Goal: Task Accomplishment & Management: Use online tool/utility

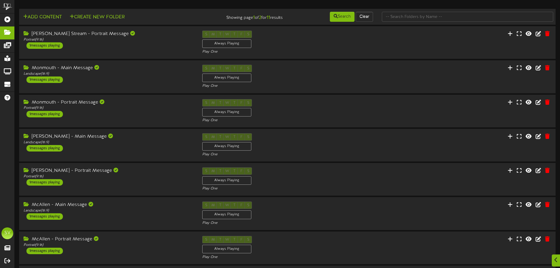
scroll to position [123, 0]
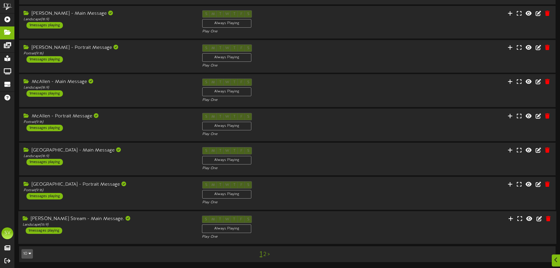
click at [339, 234] on div "S M T W T F S Always Playing Play One" at bounding box center [286, 227] width 179 height 24
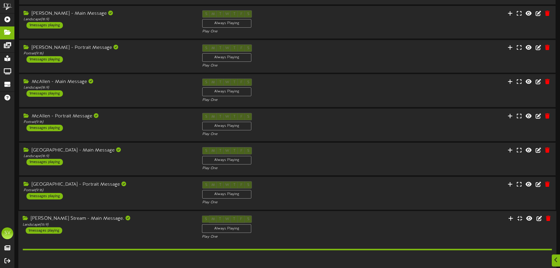
scroll to position [198, 0]
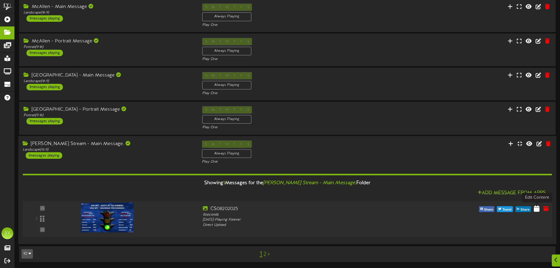
click at [534, 209] on icon at bounding box center [537, 208] width 6 height 6
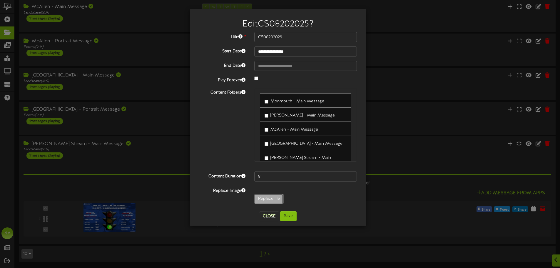
type input "**********"
type input "CS08212025"
click at [289, 217] on button "Save" at bounding box center [288, 216] width 16 height 10
